Goal: Contribute content

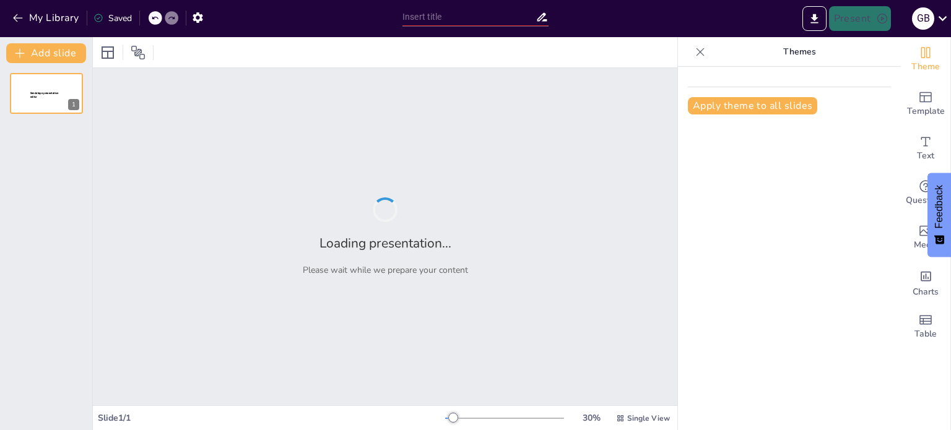
type input "Estrategias Efectivas para la Prevención de Enfermedades Respiratorias"
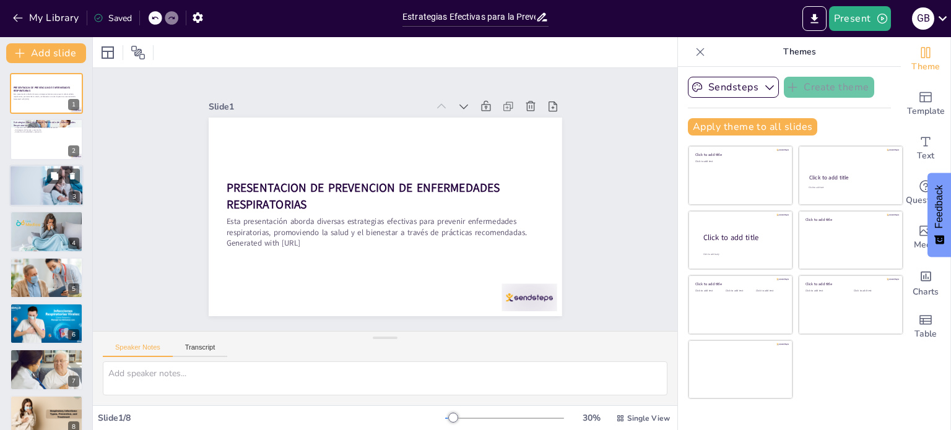
click at [40, 194] on div at bounding box center [46, 186] width 78 height 42
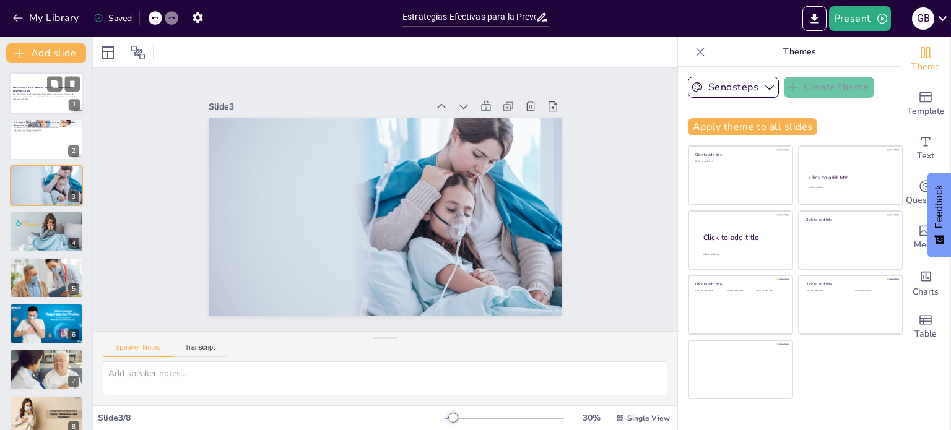
click at [38, 92] on p "PRESENTACION DE PREVENCION DE ENFERMEDADES RESPIRATORIAS" at bounding box center [46, 89] width 67 height 7
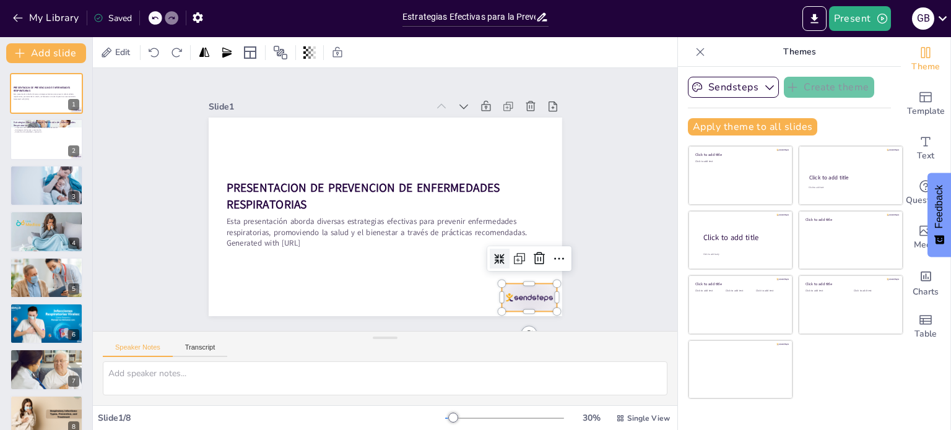
click at [244, 271] on div at bounding box center [216, 241] width 58 height 59
click at [318, 339] on icon at bounding box center [309, 347] width 16 height 16
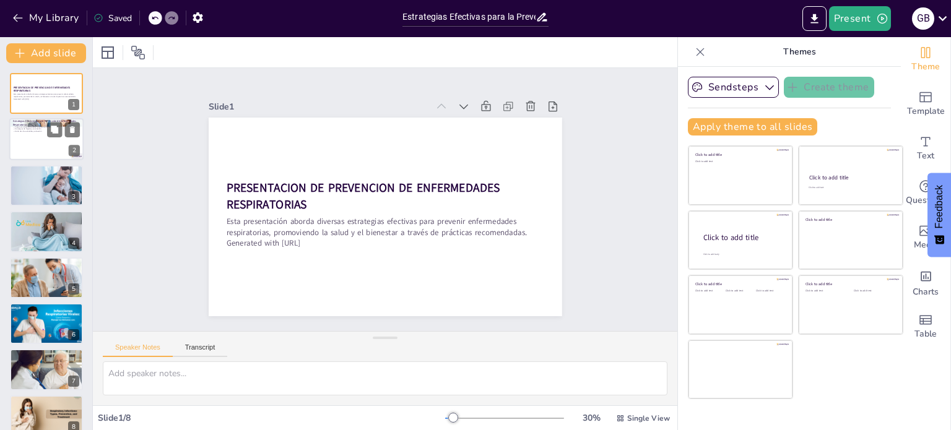
click at [46, 142] on div at bounding box center [46, 140] width 74 height 42
type textarea "La prevención de enfermedades respiratorias no solo mejora la calidad de vida i…"
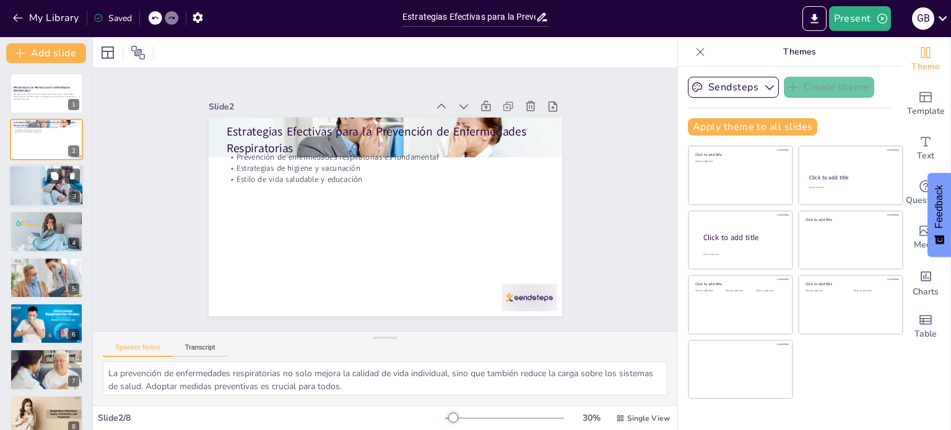
click at [52, 190] on div at bounding box center [46, 186] width 78 height 42
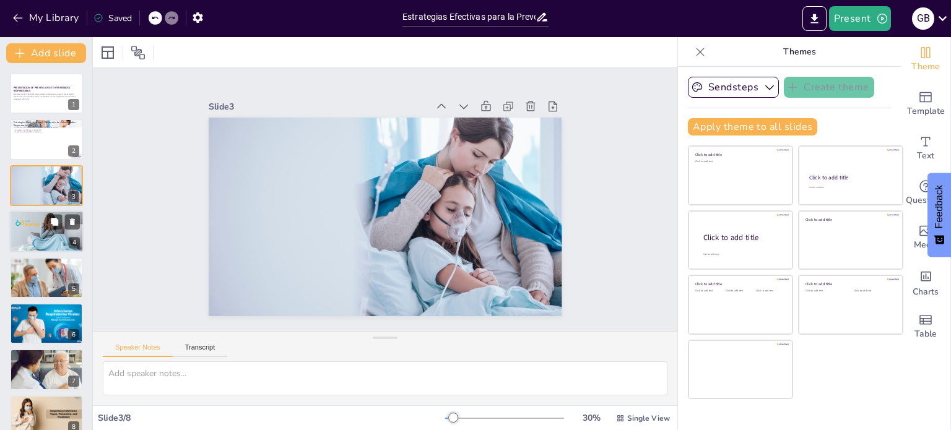
click at [40, 227] on div at bounding box center [46, 232] width 74 height 56
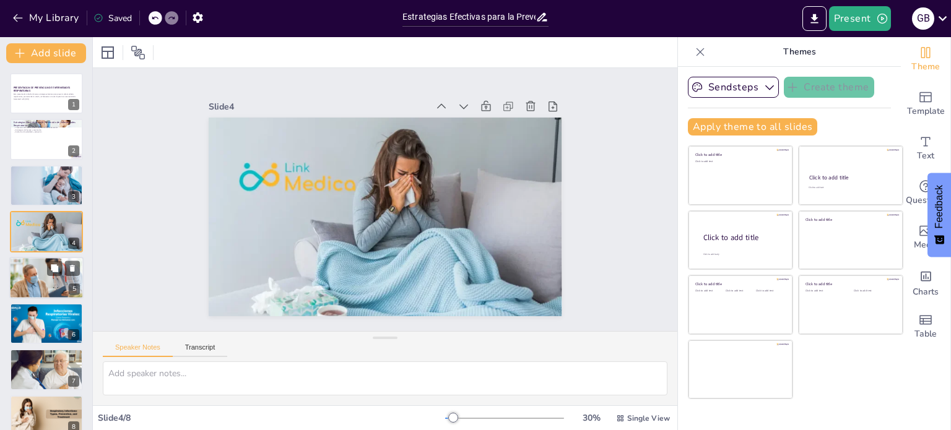
click at [41, 285] on div at bounding box center [46, 278] width 74 height 45
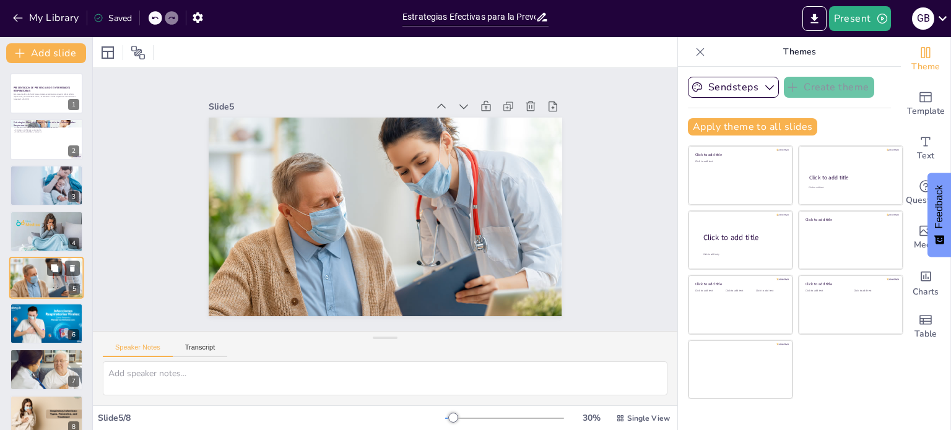
scroll to position [16, 0]
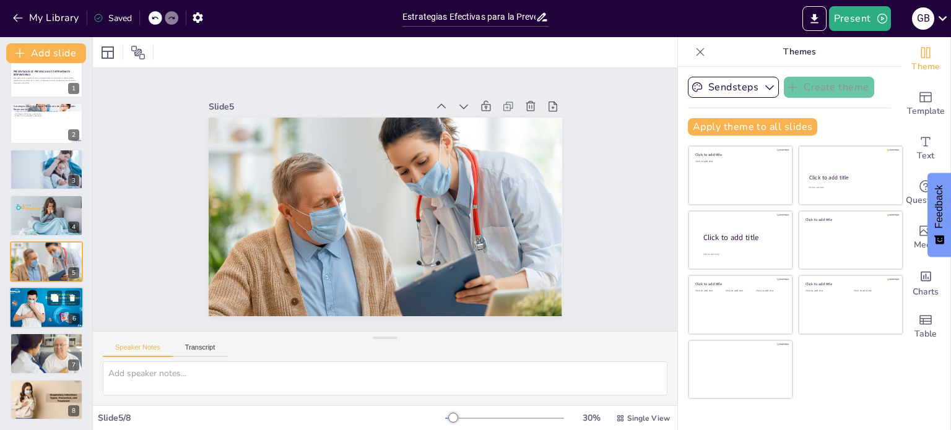
click at [33, 313] on div at bounding box center [46, 308] width 80 height 42
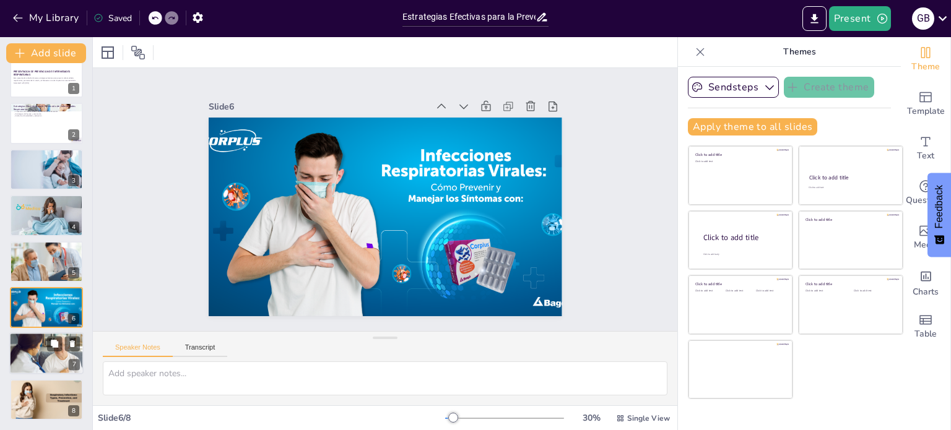
click at [39, 351] on div at bounding box center [46, 354] width 74 height 50
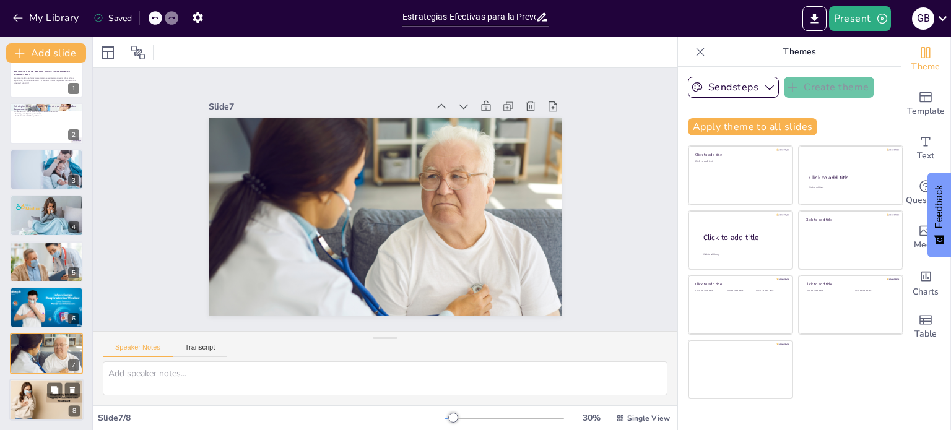
click at [34, 400] on div at bounding box center [46, 400] width 74 height 45
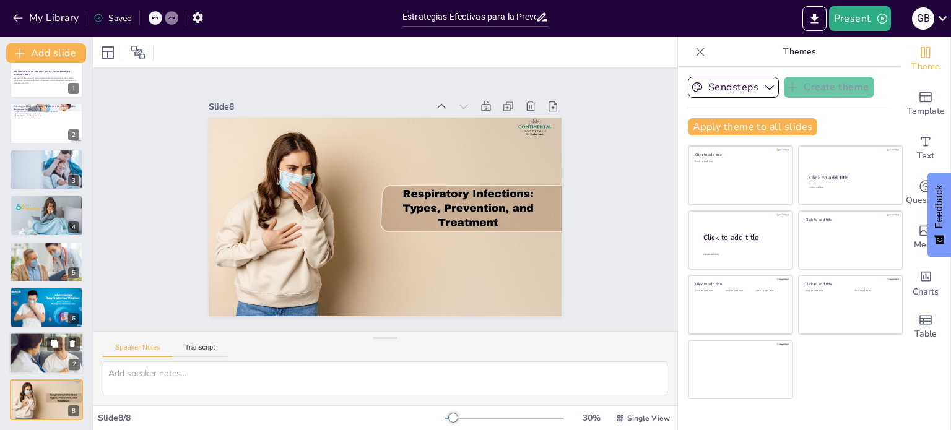
click at [35, 355] on div at bounding box center [46, 354] width 74 height 50
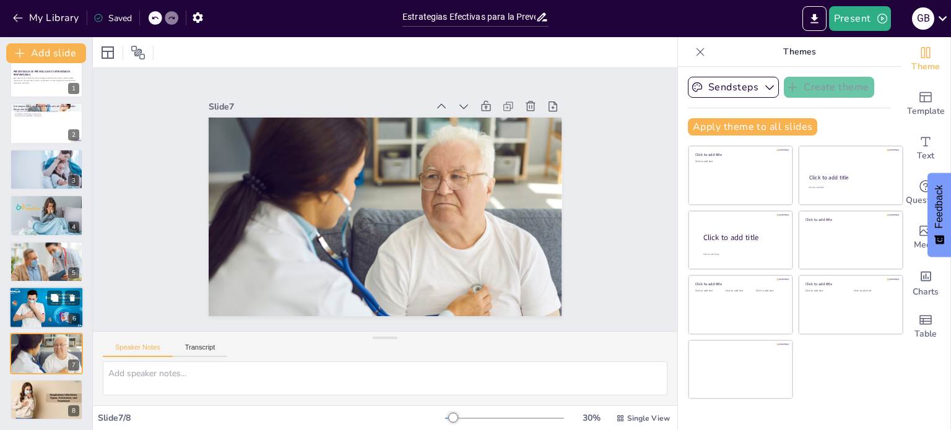
click at [36, 300] on div at bounding box center [46, 308] width 80 height 42
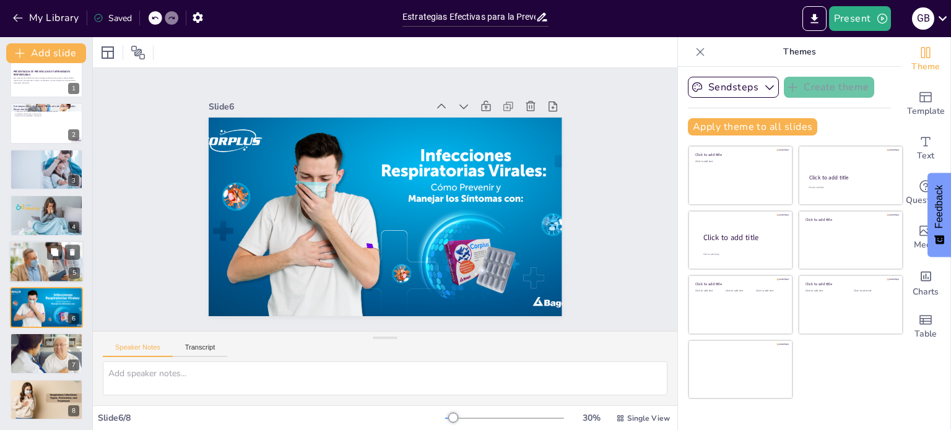
click at [44, 253] on div at bounding box center [46, 262] width 74 height 45
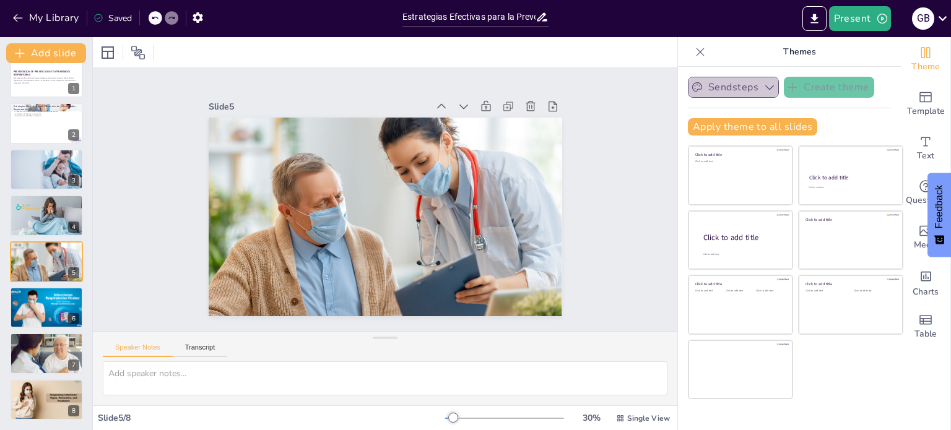
click at [763, 84] on icon "button" at bounding box center [769, 87] width 12 height 12
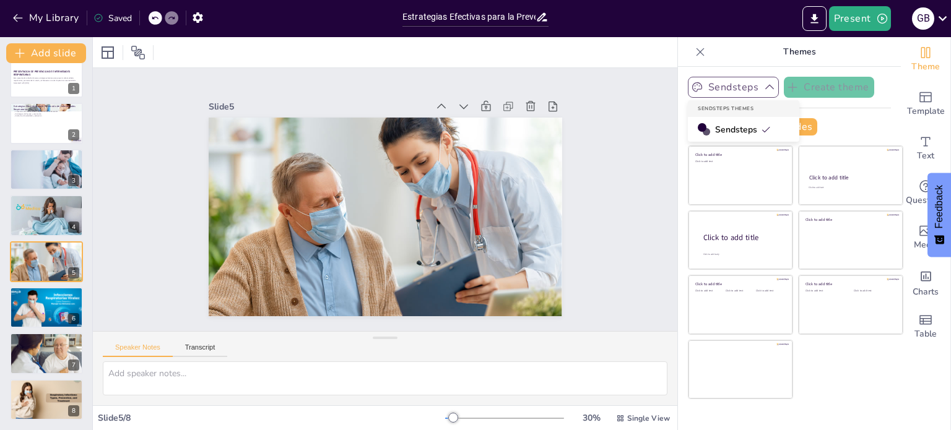
click at [763, 84] on icon "button" at bounding box center [769, 87] width 12 height 12
click at [40, 93] on div at bounding box center [46, 77] width 74 height 42
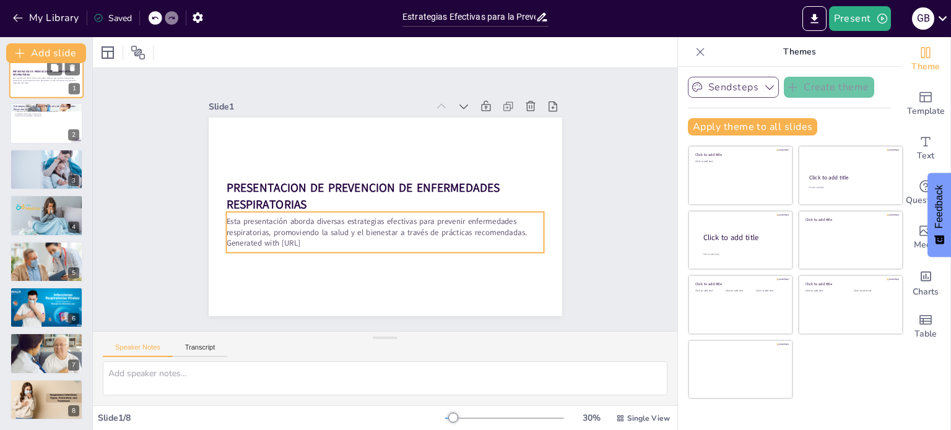
scroll to position [0, 0]
